Goal: Navigation & Orientation: Find specific page/section

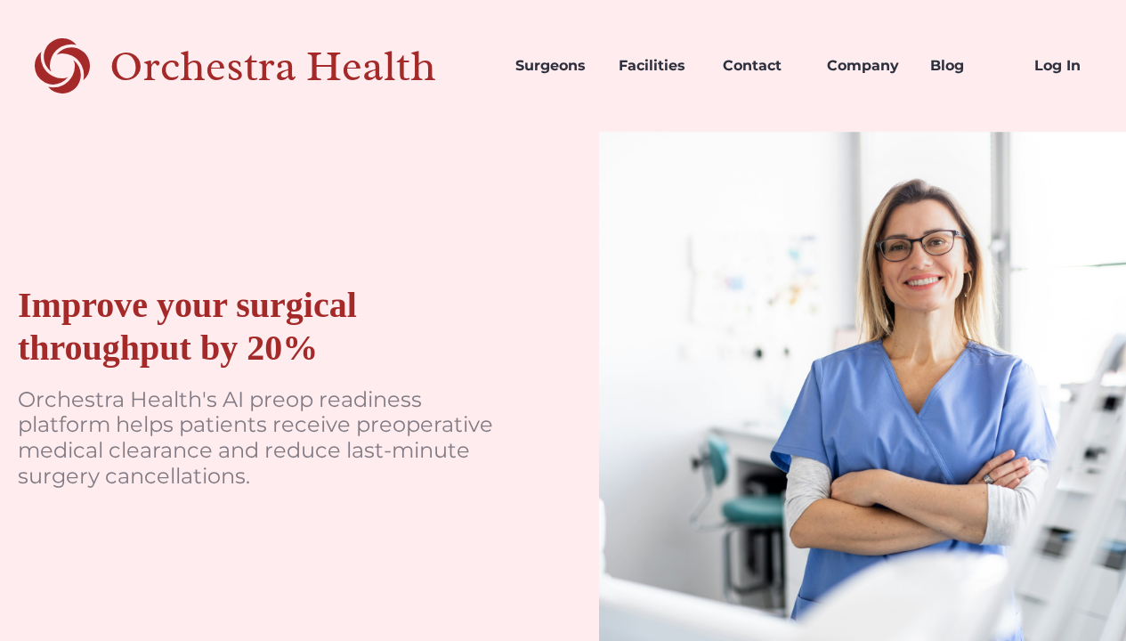
click at [551, 66] on link "Surgeons" at bounding box center [553, 66] width 104 height 61
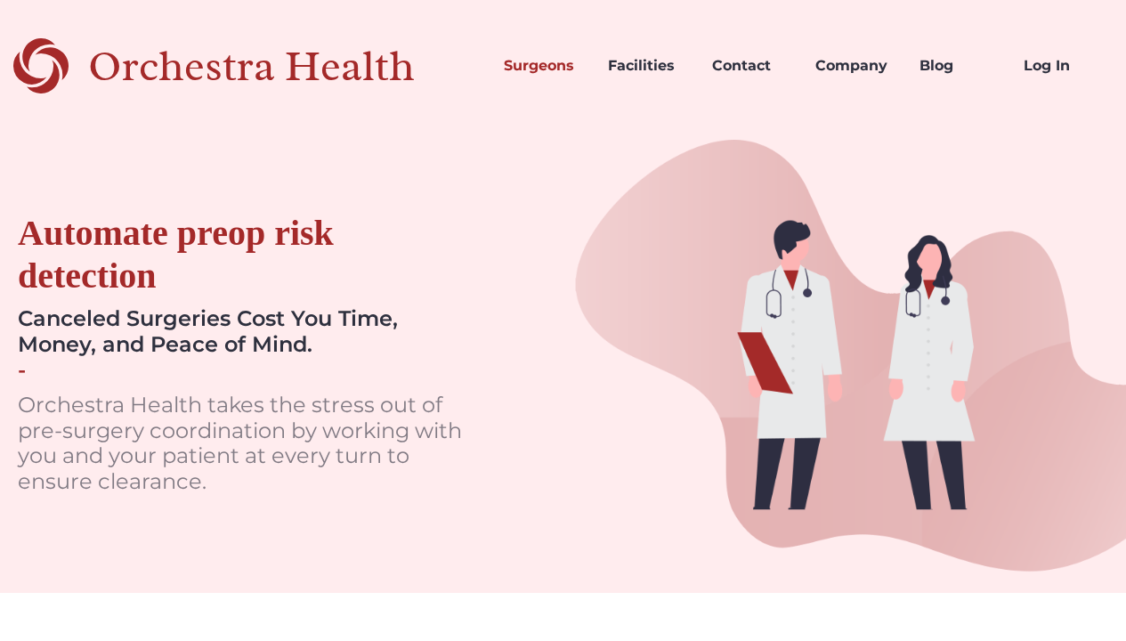
click at [644, 66] on link "Facilities" at bounding box center [646, 66] width 104 height 61
